Goal: Information Seeking & Learning: Check status

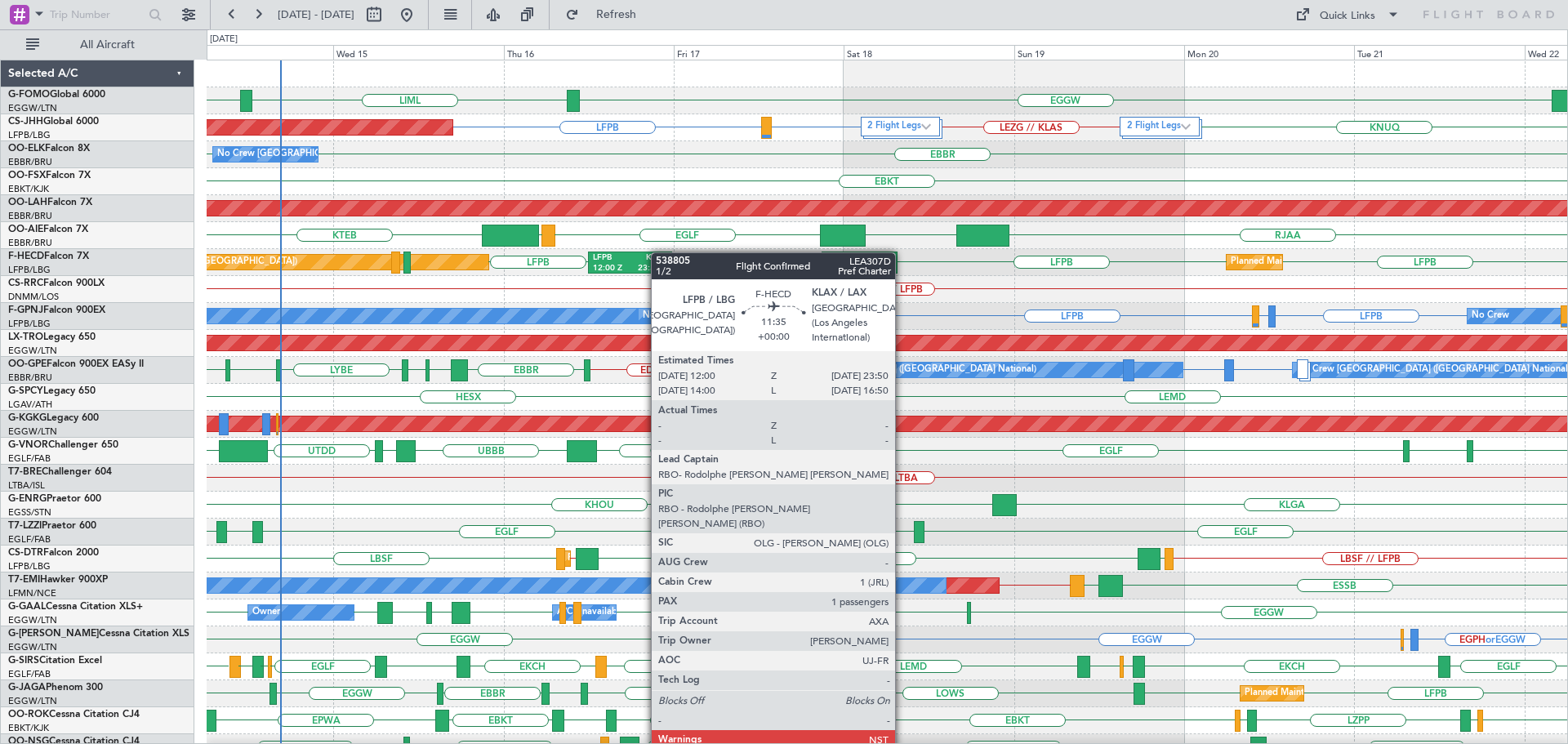
click at [658, 256] on div "EGGW LIML EGGW 2 Flight Legs 2 Flight Legs Planned Maint Paris (Le Bourget) LFP…" at bounding box center [887, 478] width 1361 height 835
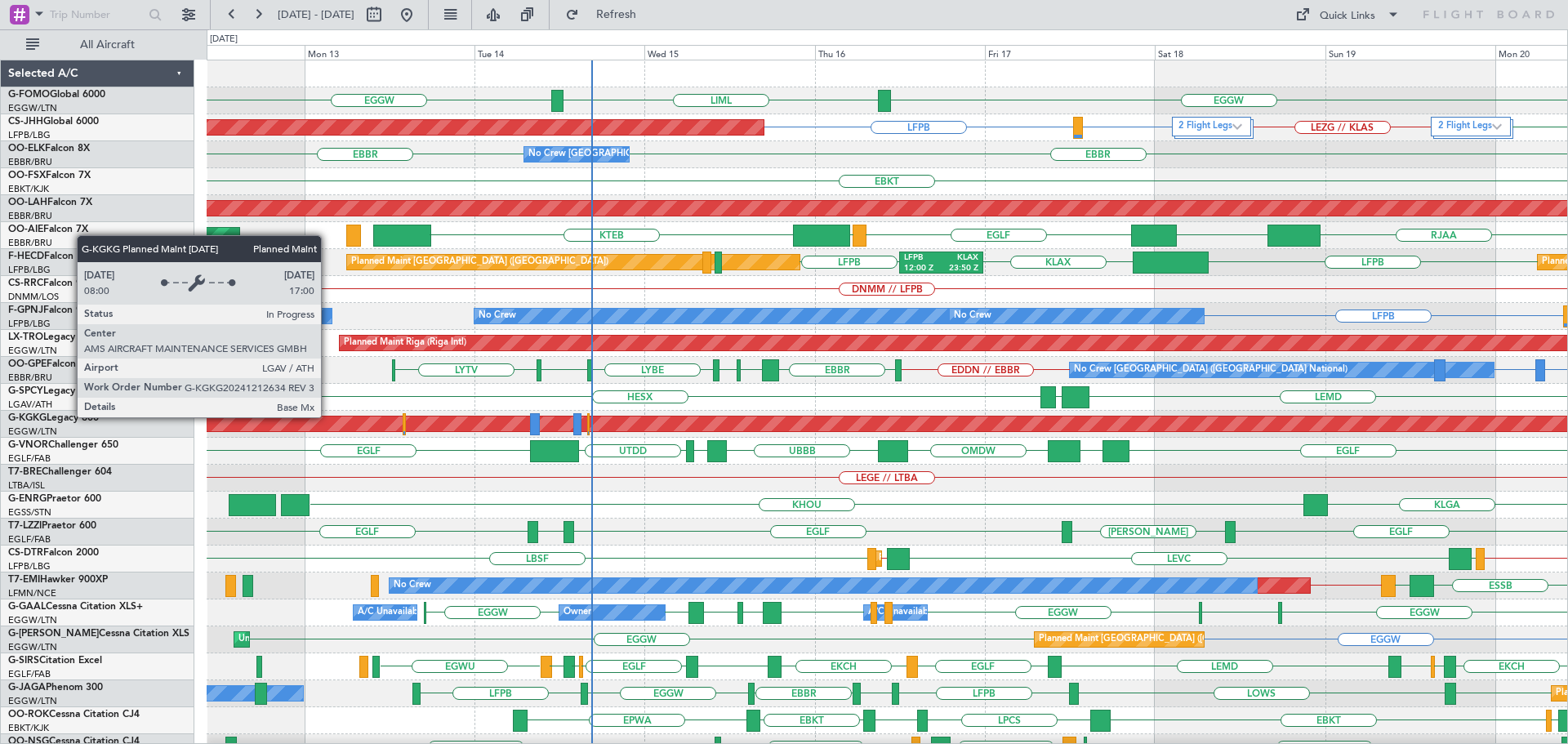
click at [640, 416] on div "Planned Maint Athens ([PERSON_NAME] Intl)" at bounding box center [1389, 423] width 3076 height 14
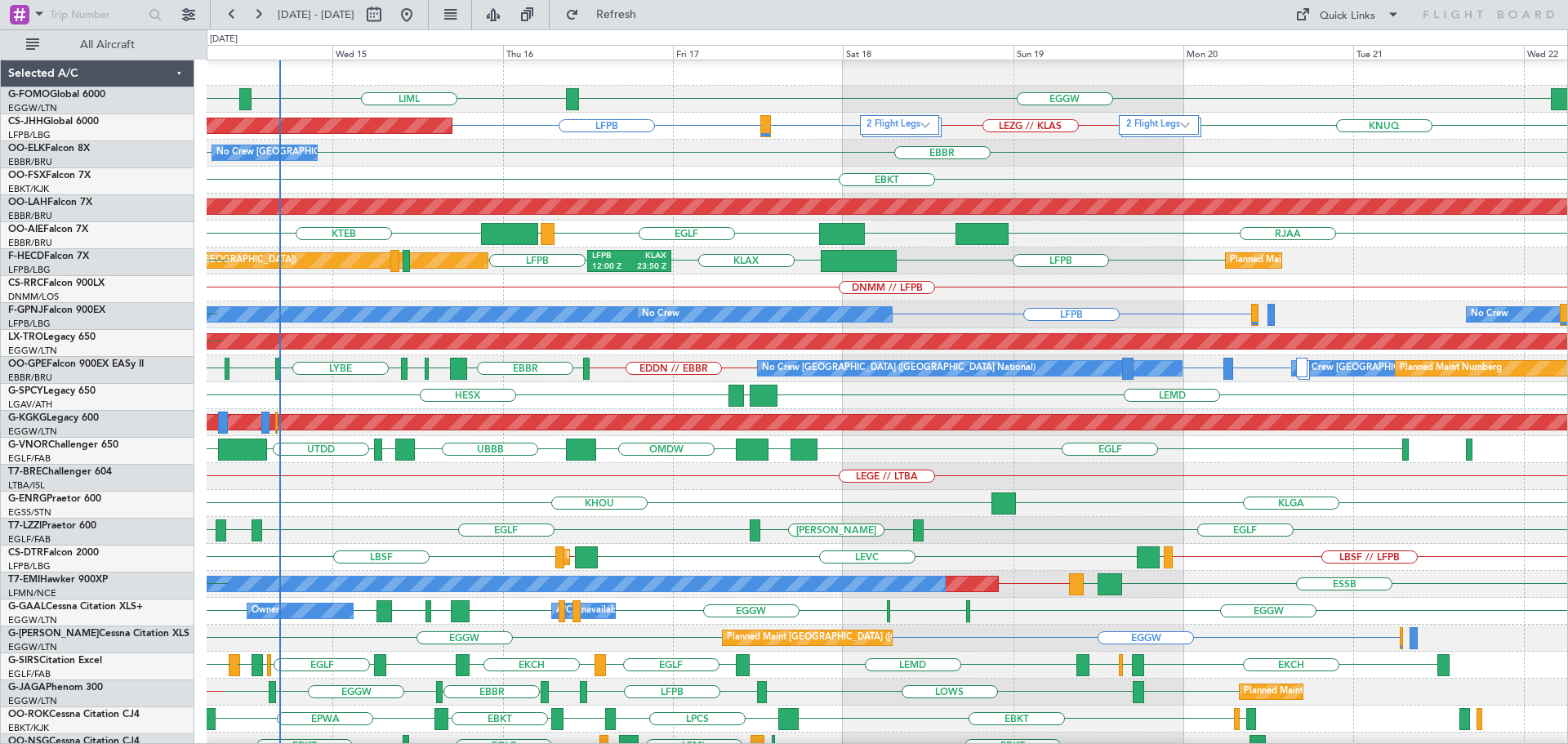
scroll to position [2, 0]
click at [745, 324] on div "No Crew No Crew LFPB No Crew LFPB No Crew" at bounding box center [887, 315] width 1361 height 27
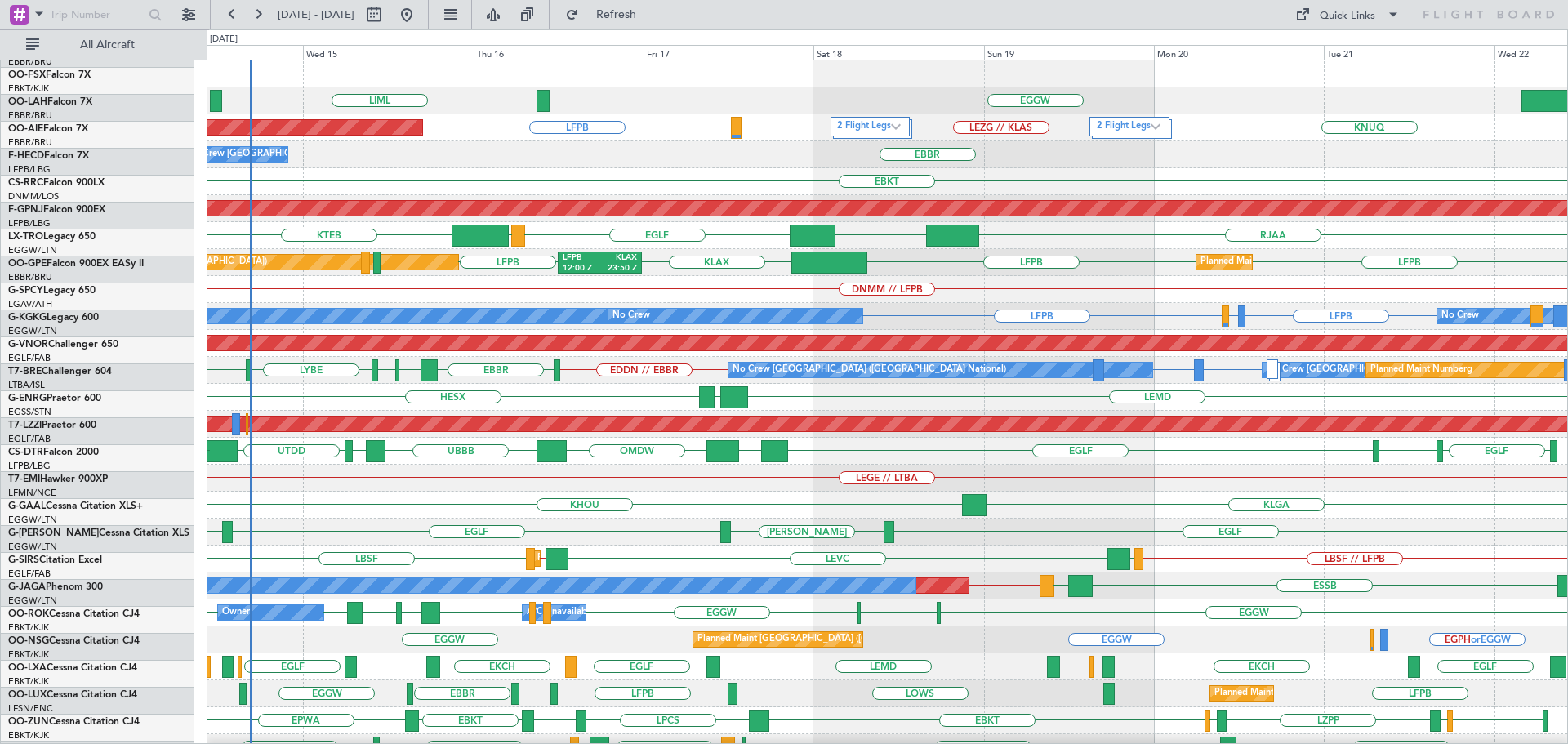
scroll to position [0, 0]
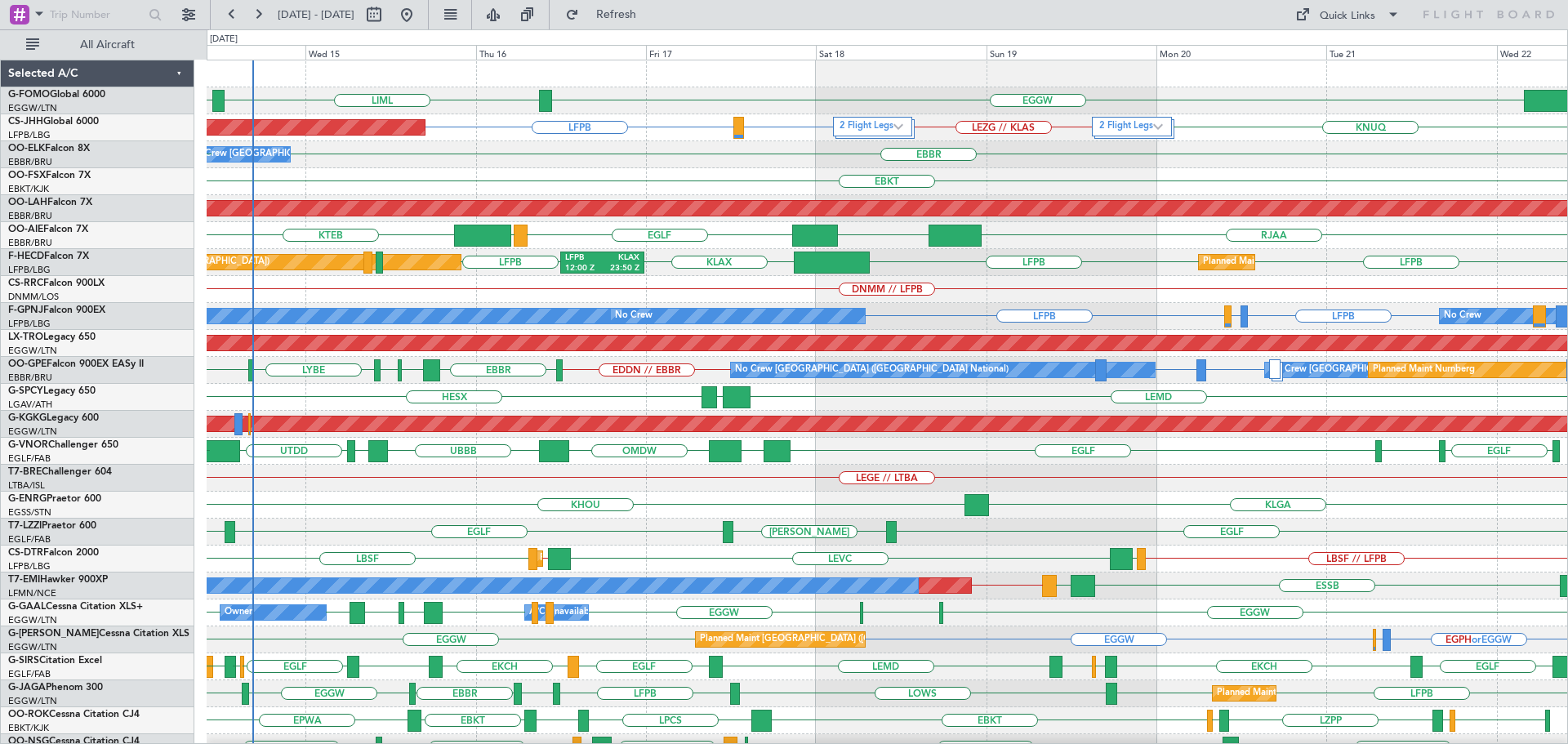
click at [596, 395] on div "EGGW LIML EGGW 2 Flight Legs 2 Flight Legs Planned Maint Paris (Le Bourget) LFP…" at bounding box center [887, 478] width 1361 height 835
